Goal: Information Seeking & Learning: Find specific fact

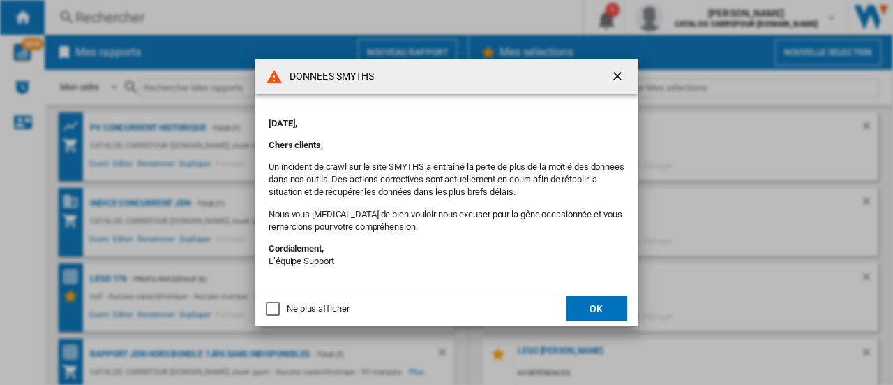
click at [607, 304] on button "OK" at bounding box center [596, 308] width 61 height 25
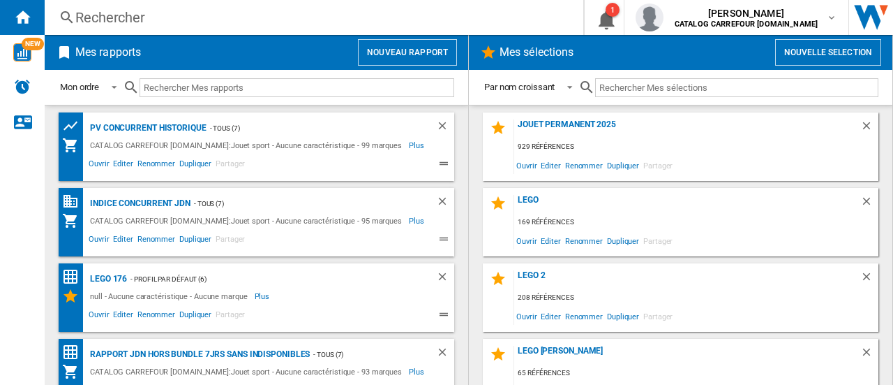
click at [228, 13] on div "Rechercher" at bounding box center [311, 18] width 472 height 20
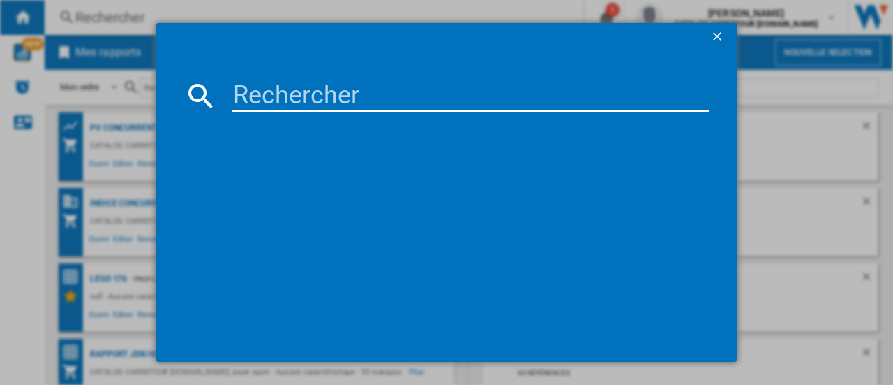
click at [253, 96] on input at bounding box center [470, 96] width 477 height 34
paste input "5702017592558"
type input "5702017592558"
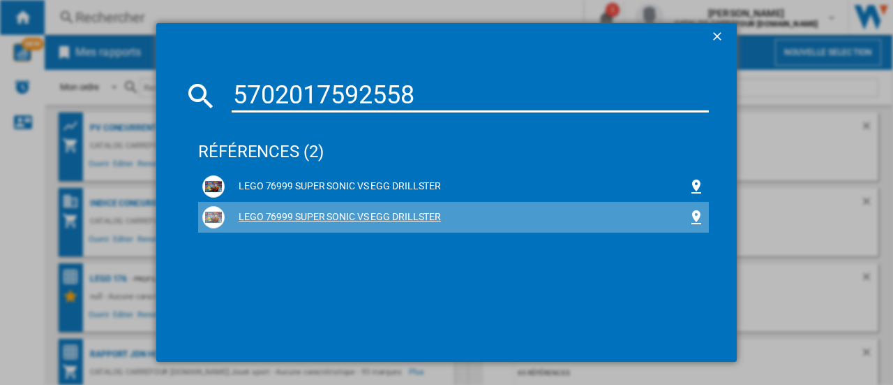
click at [271, 216] on div "LEGO 76999 SUPER SONIC VS EGG DRILLSTER" at bounding box center [456, 217] width 463 height 14
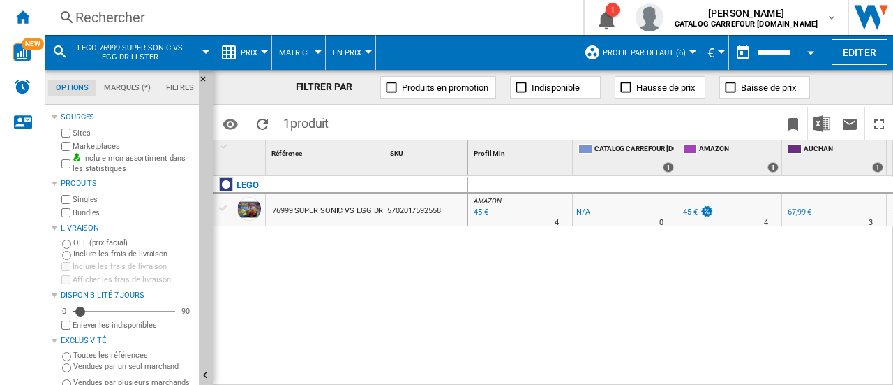
click at [70, 142] on div "Marketplaces" at bounding box center [126, 146] width 135 height 13
click at [694, 207] on div "45 €" at bounding box center [690, 211] width 15 height 9
click at [288, 269] on div "LEGO 76999 SUPER SONIC VS EGG DRILLSTER 5702017592558" at bounding box center [341, 277] width 255 height 202
click at [420, 288] on div "LEGO 76999 SUPER SONIC VS EGG DRILLSTER 5702017592558" at bounding box center [341, 277] width 255 height 202
click at [484, 325] on div "AMAZON : FR AMAZON -1.0 % 45 € % N/A 4 AMAZON : FR AMAZON -1.0 % -1 € % N/A" at bounding box center [681, 281] width 426 height 210
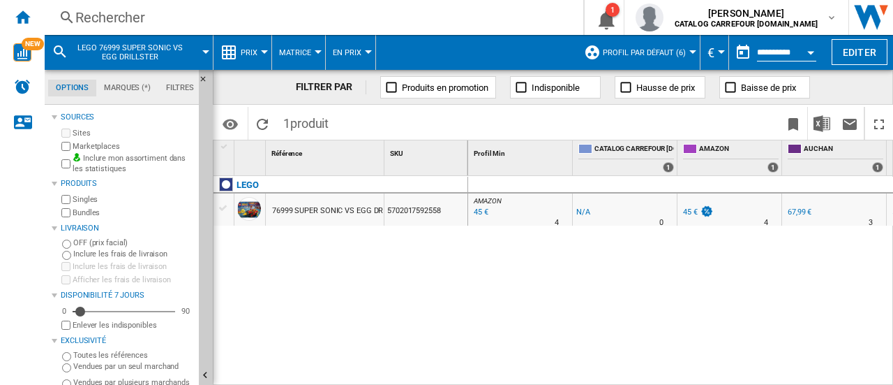
click at [315, 306] on div "LEGO 76999 SUPER SONIC VS EGG DRILLSTER 5702017592558" at bounding box center [341, 277] width 255 height 202
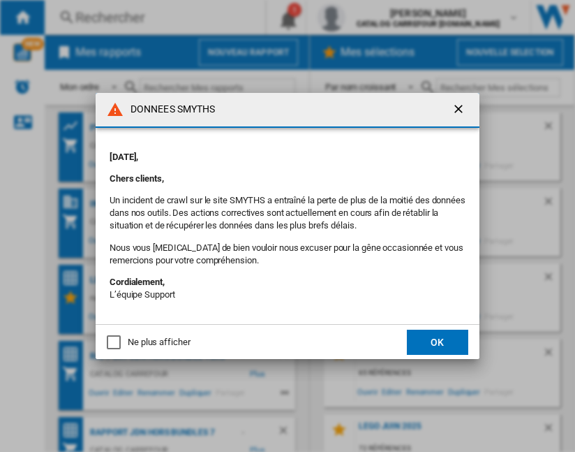
click at [454, 107] on ng-md-icon "getI18NText('BUTTONS.CLOSE_DIALOG')" at bounding box center [460, 110] width 17 height 17
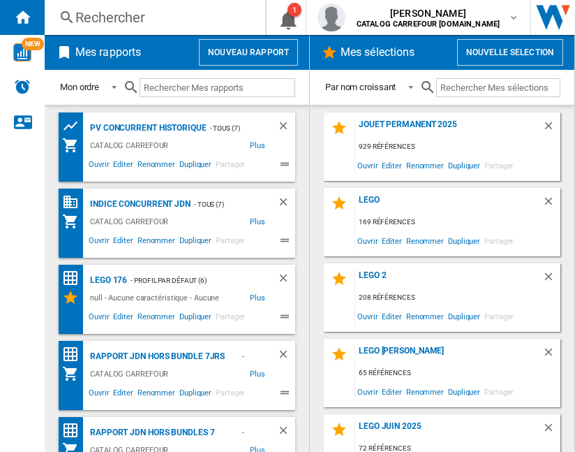
click at [112, 22] on div "Rechercher" at bounding box center [152, 18] width 154 height 20
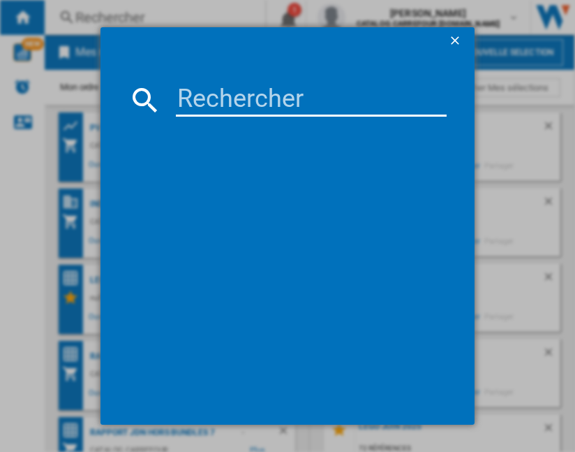
click at [239, 97] on input at bounding box center [311, 100] width 271 height 34
paste input "5702017583044"
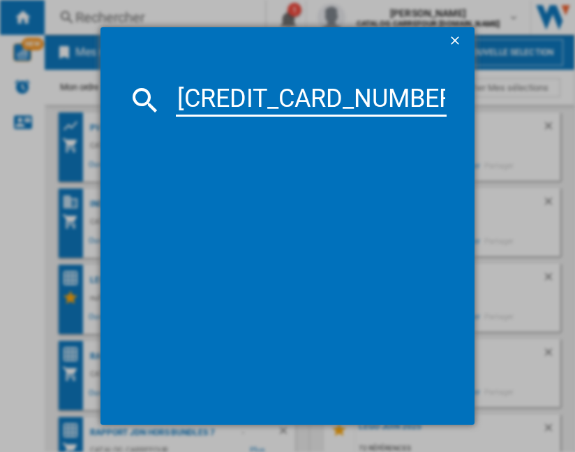
type input "5702017583044"
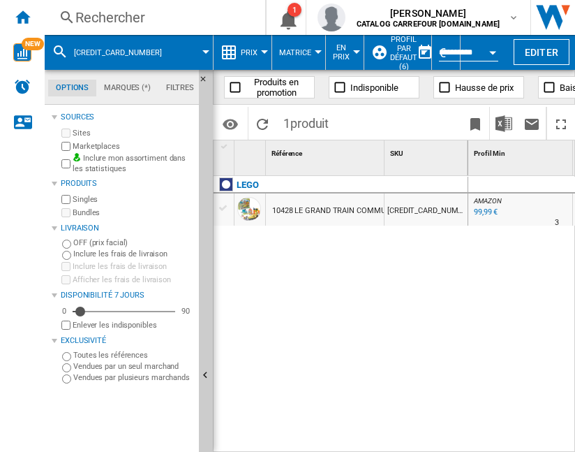
click at [66, 218] on div "Bundles" at bounding box center [126, 212] width 135 height 13
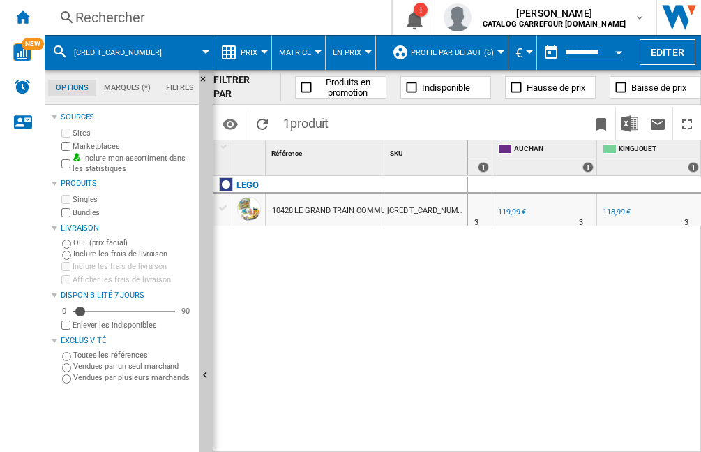
click at [130, 20] on div "Rechercher" at bounding box center [215, 18] width 280 height 20
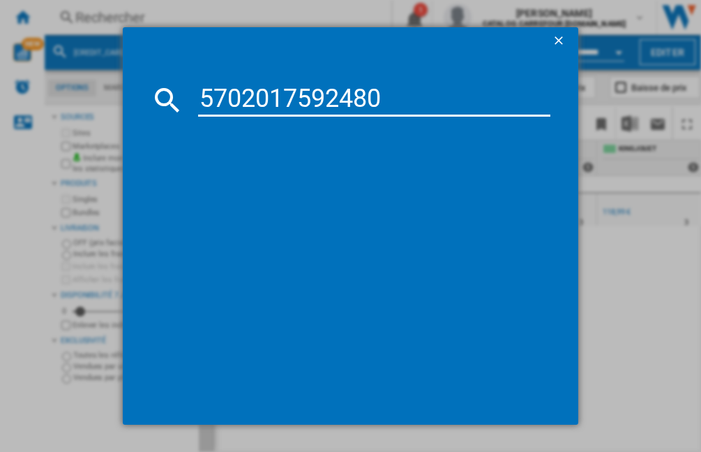
type input "5702017592480"
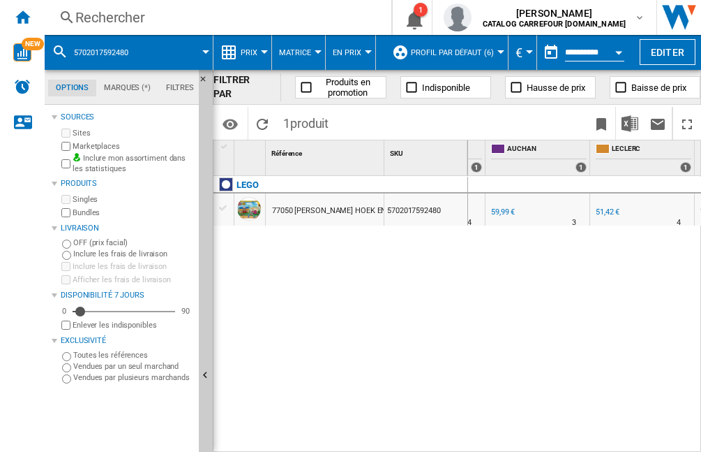
scroll to position [0, 332]
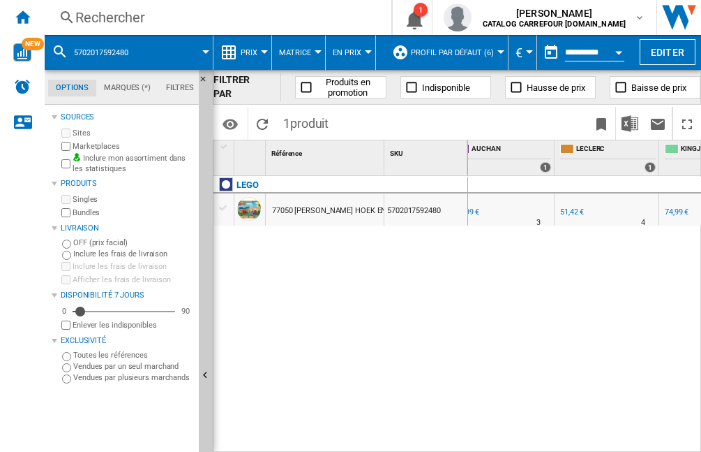
click at [156, 21] on div "Rechercher" at bounding box center [215, 18] width 280 height 20
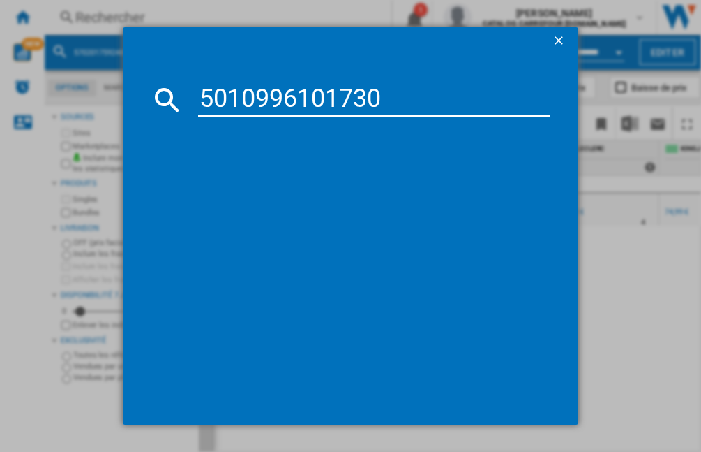
type input "5010996101730"
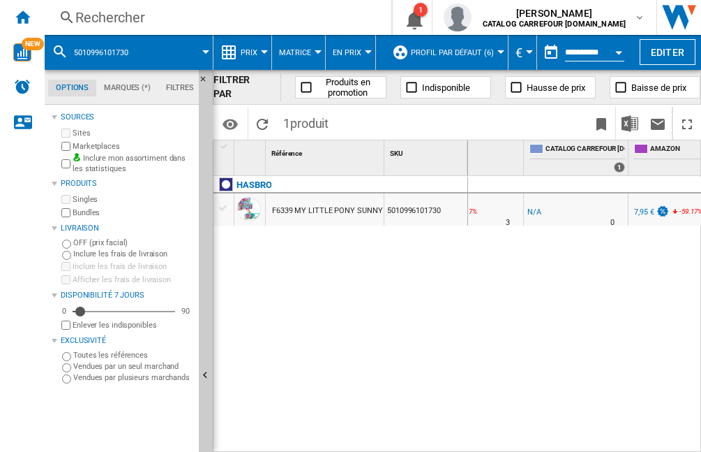
scroll to position [0, 57]
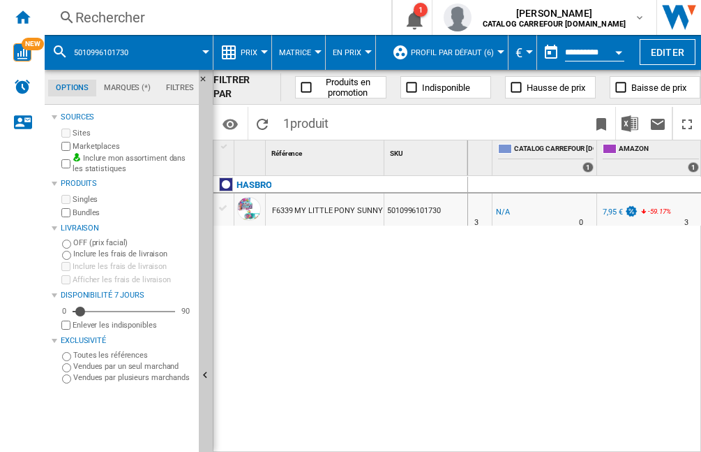
click at [574, 211] on div "7,95 €" at bounding box center [613, 211] width 20 height 9
